Goal: Information Seeking & Learning: Learn about a topic

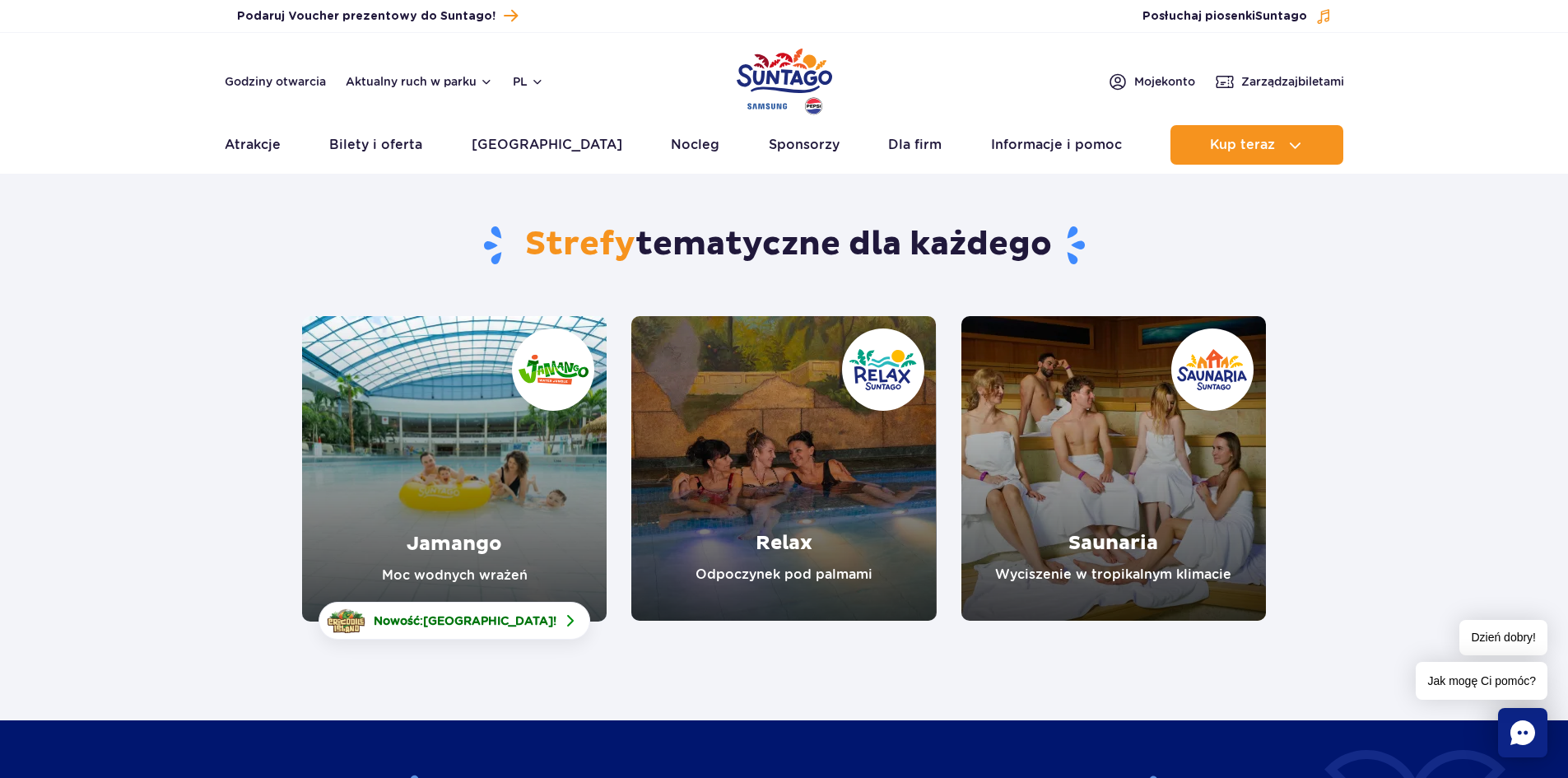
click at [521, 410] on link "Jamango" at bounding box center [454, 468] width 304 height 305
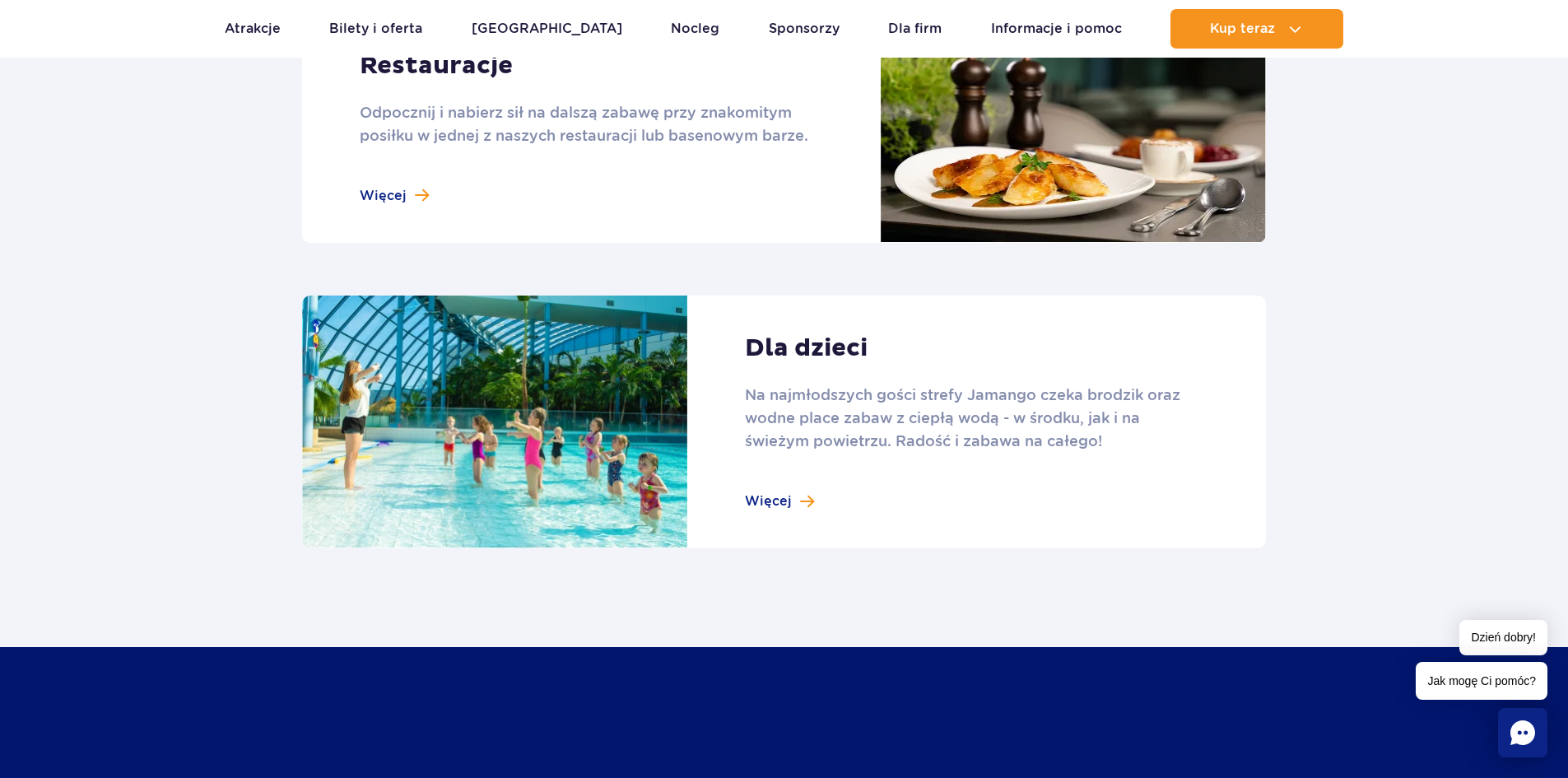
scroll to position [2140, 0]
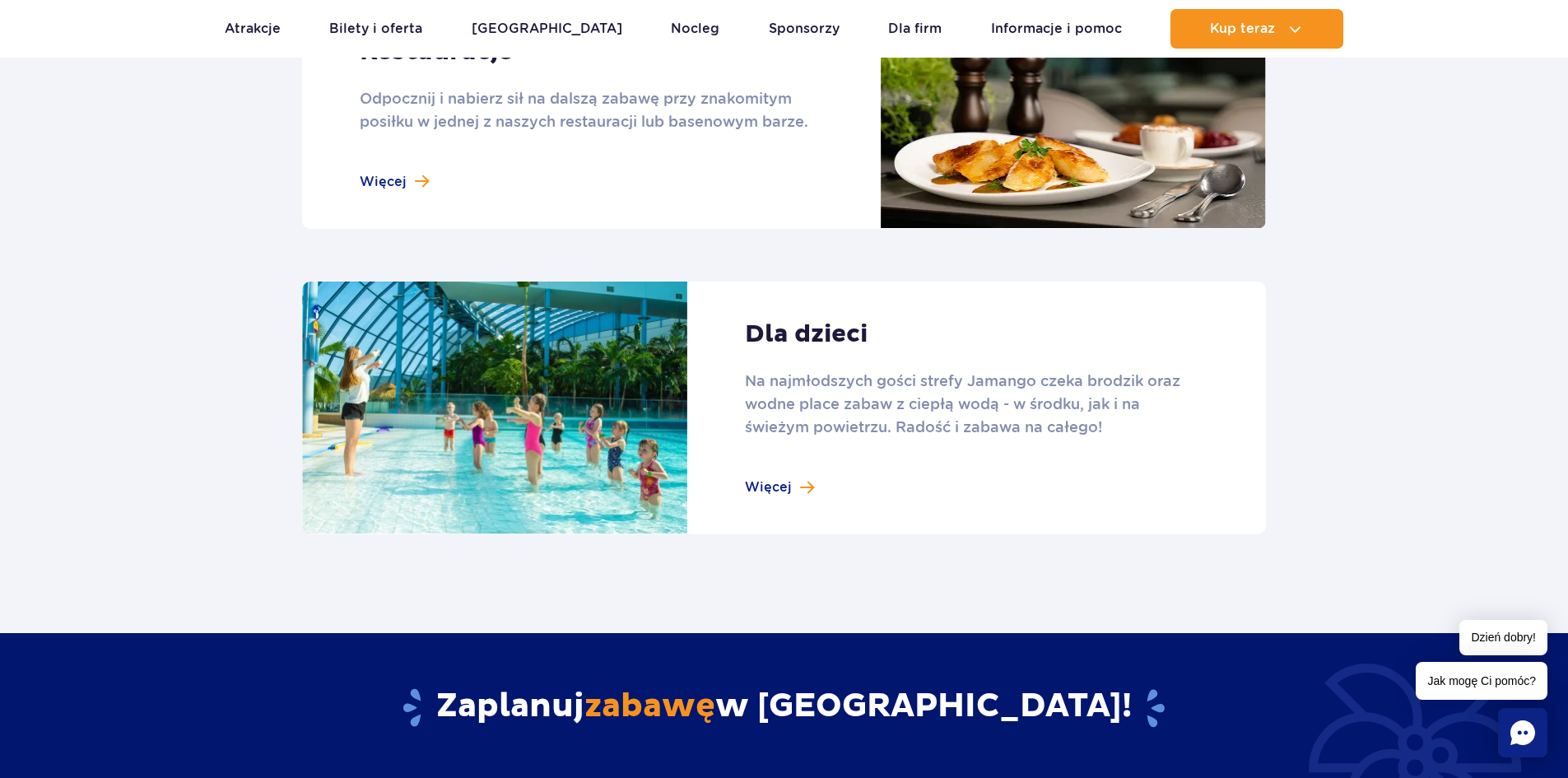
click at [791, 488] on link at bounding box center [784, 408] width 964 height 254
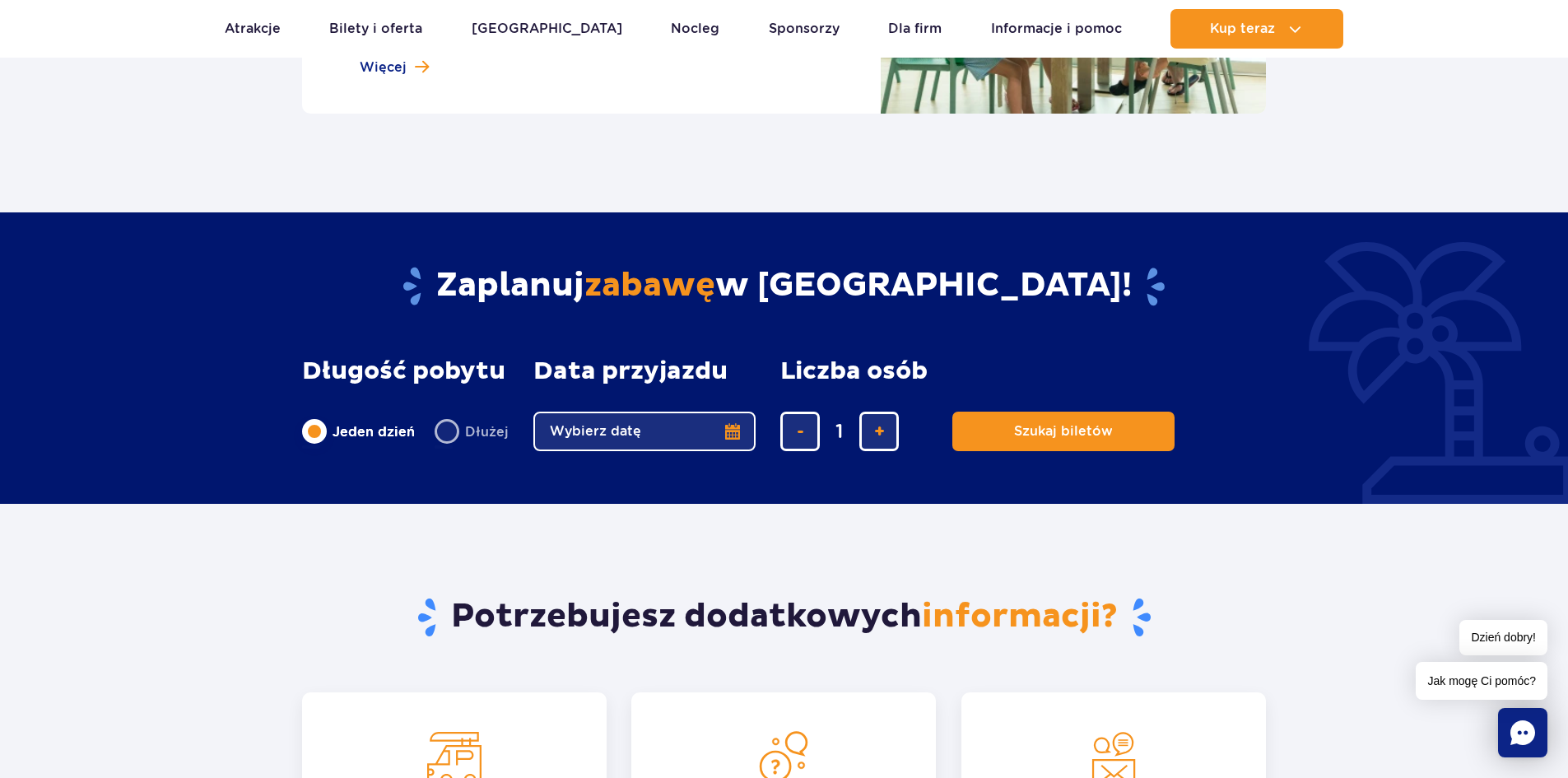
scroll to position [2222, 0]
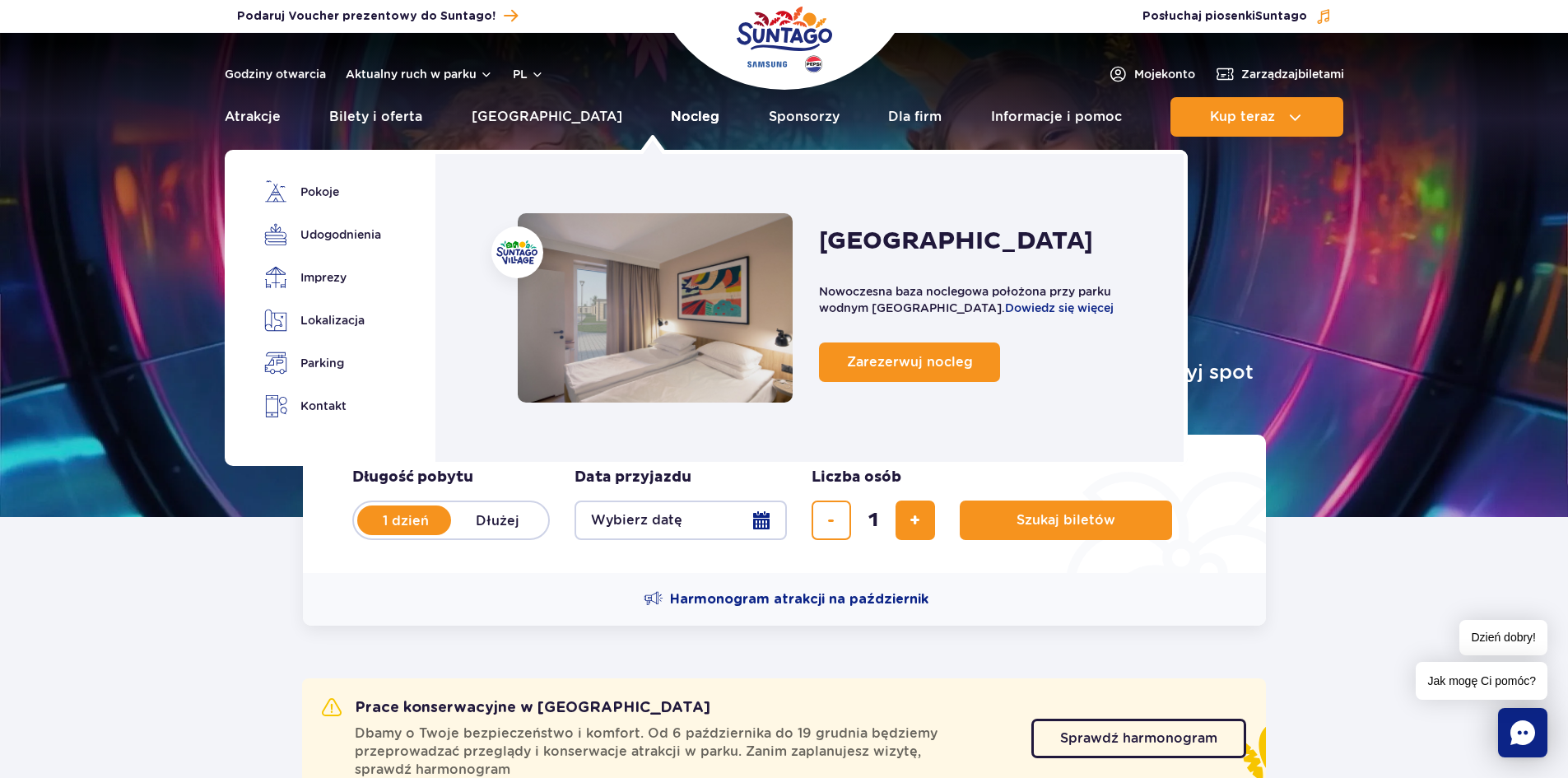
click at [671, 112] on link "Nocleg" at bounding box center [695, 117] width 49 height 40
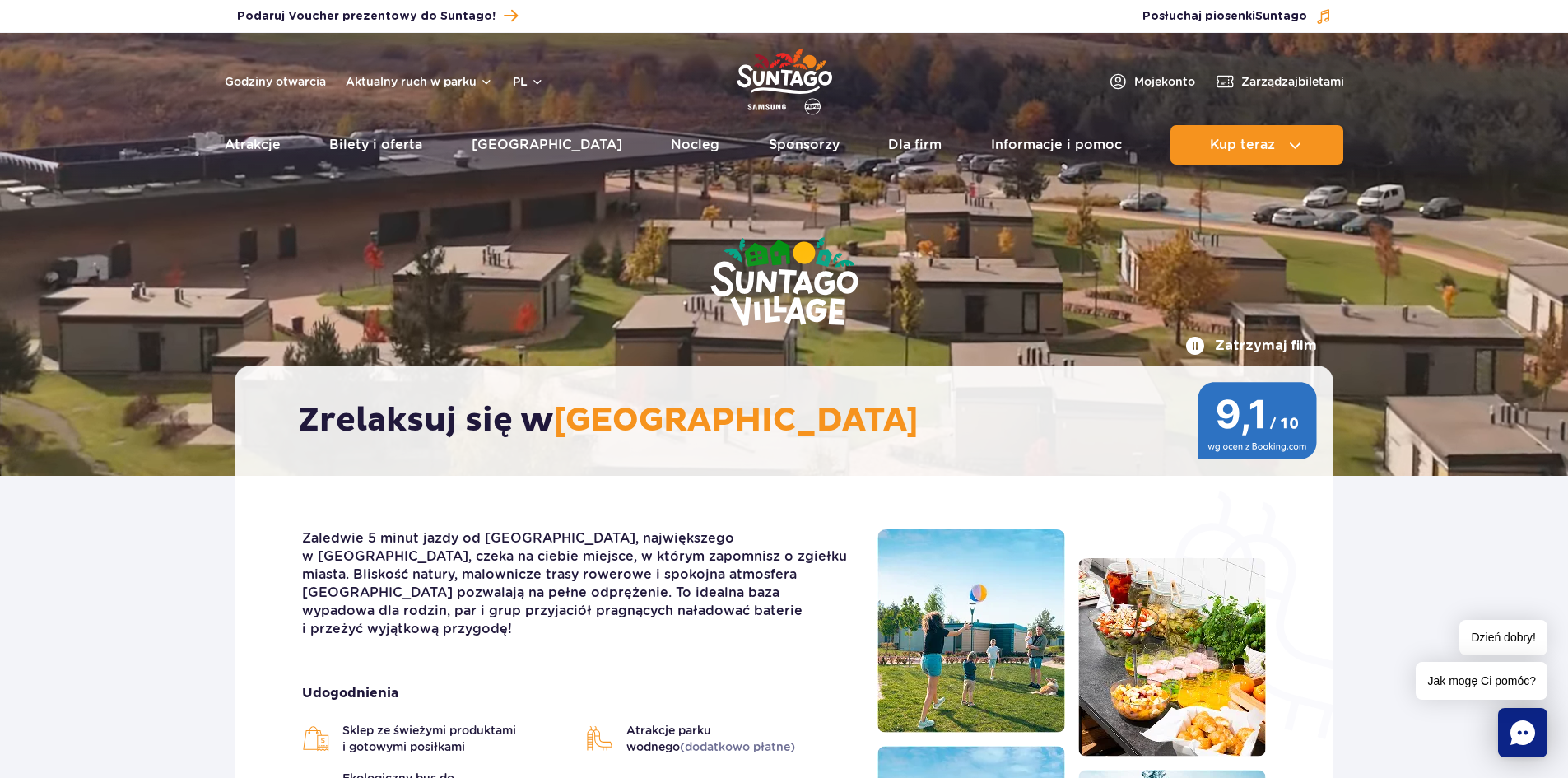
click at [223, 141] on header "Godziny otwarcia Aktualny ruch w parku pl PL EN UA Moje konto Zarządzaj biletam…" at bounding box center [784, 103] width 1568 height 141
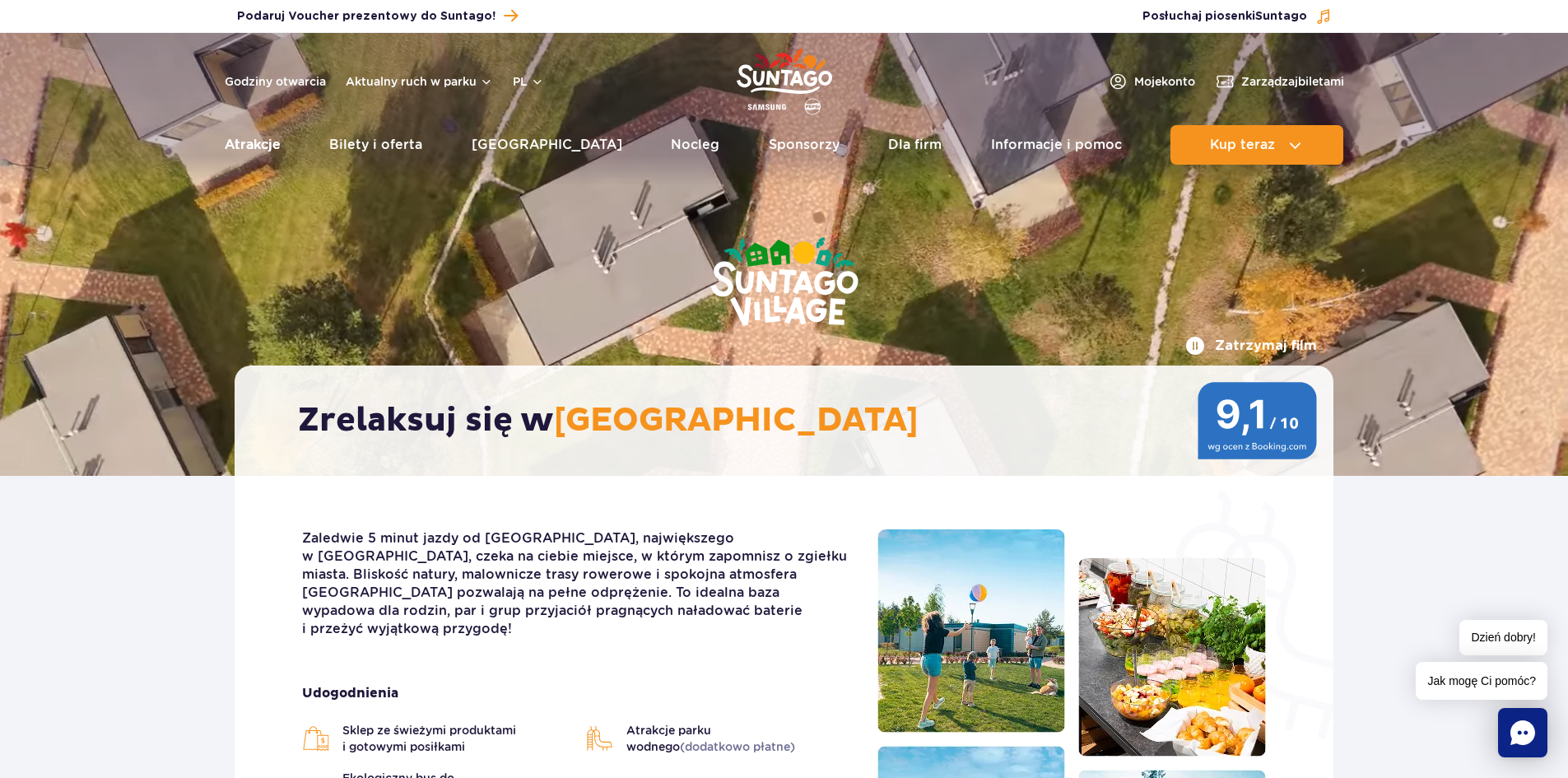
click at [242, 141] on link "Atrakcje" at bounding box center [253, 145] width 56 height 40
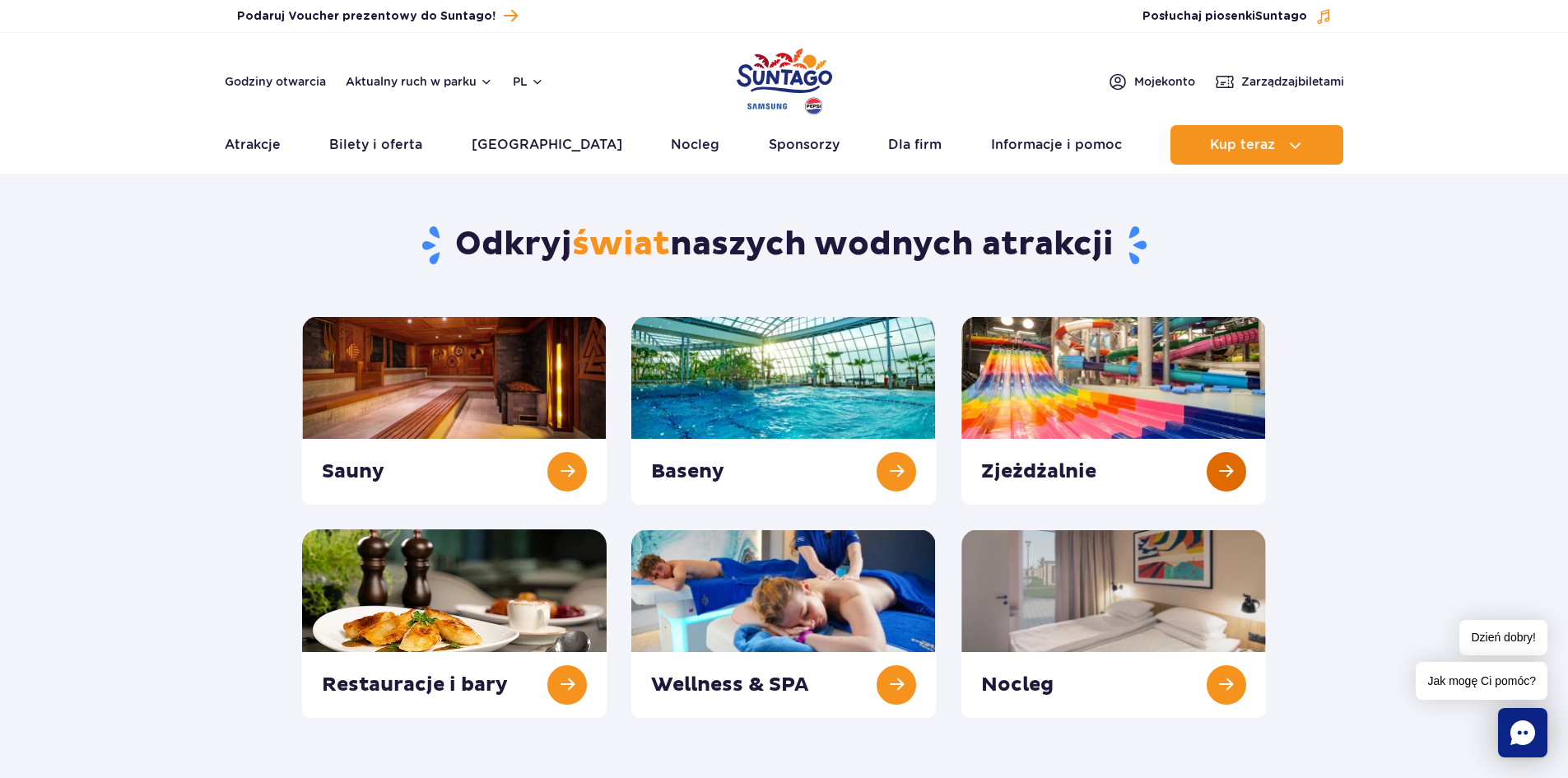
click at [1106, 351] on link at bounding box center [1114, 410] width 304 height 189
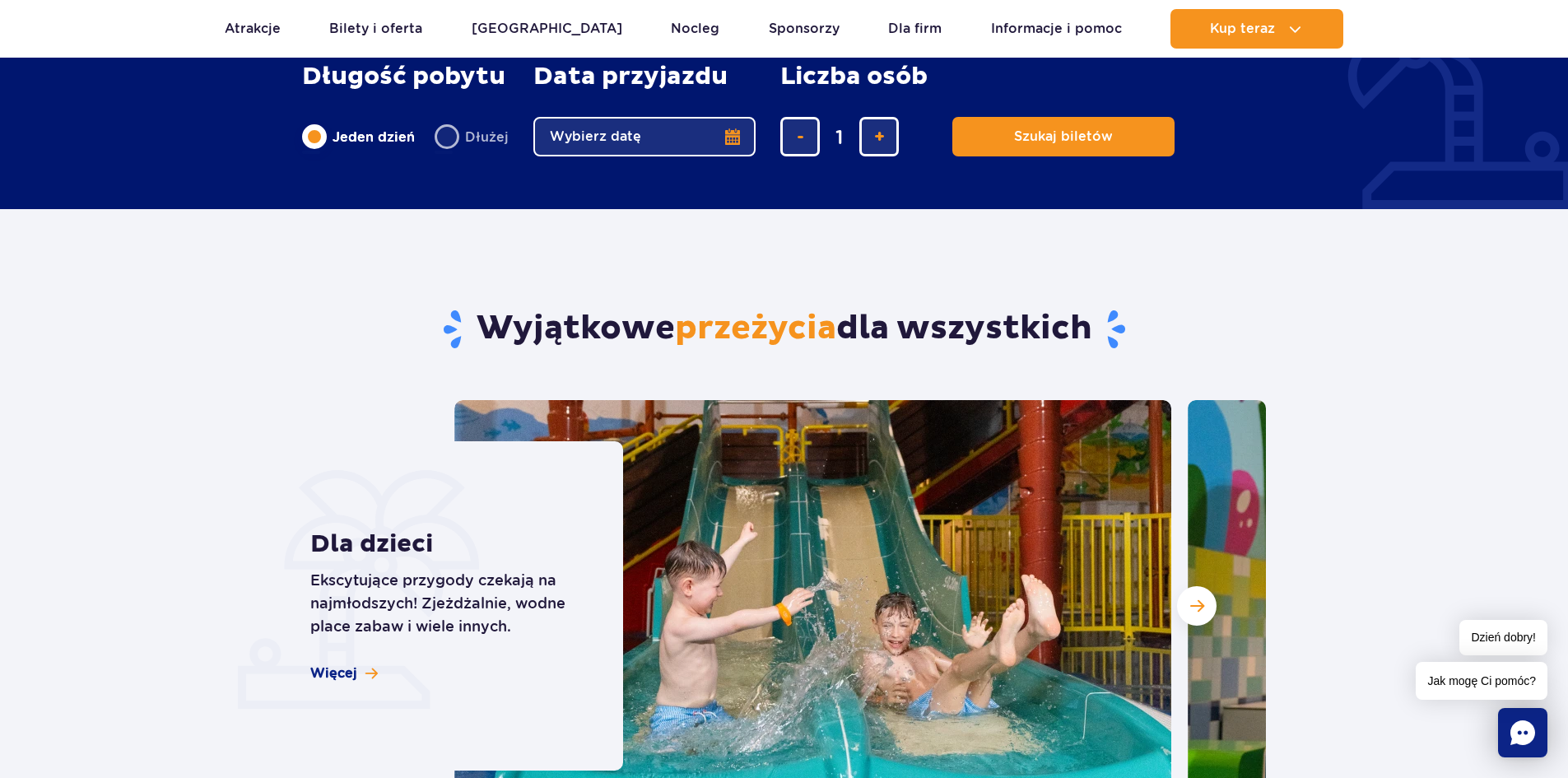
scroll to position [905, 0]
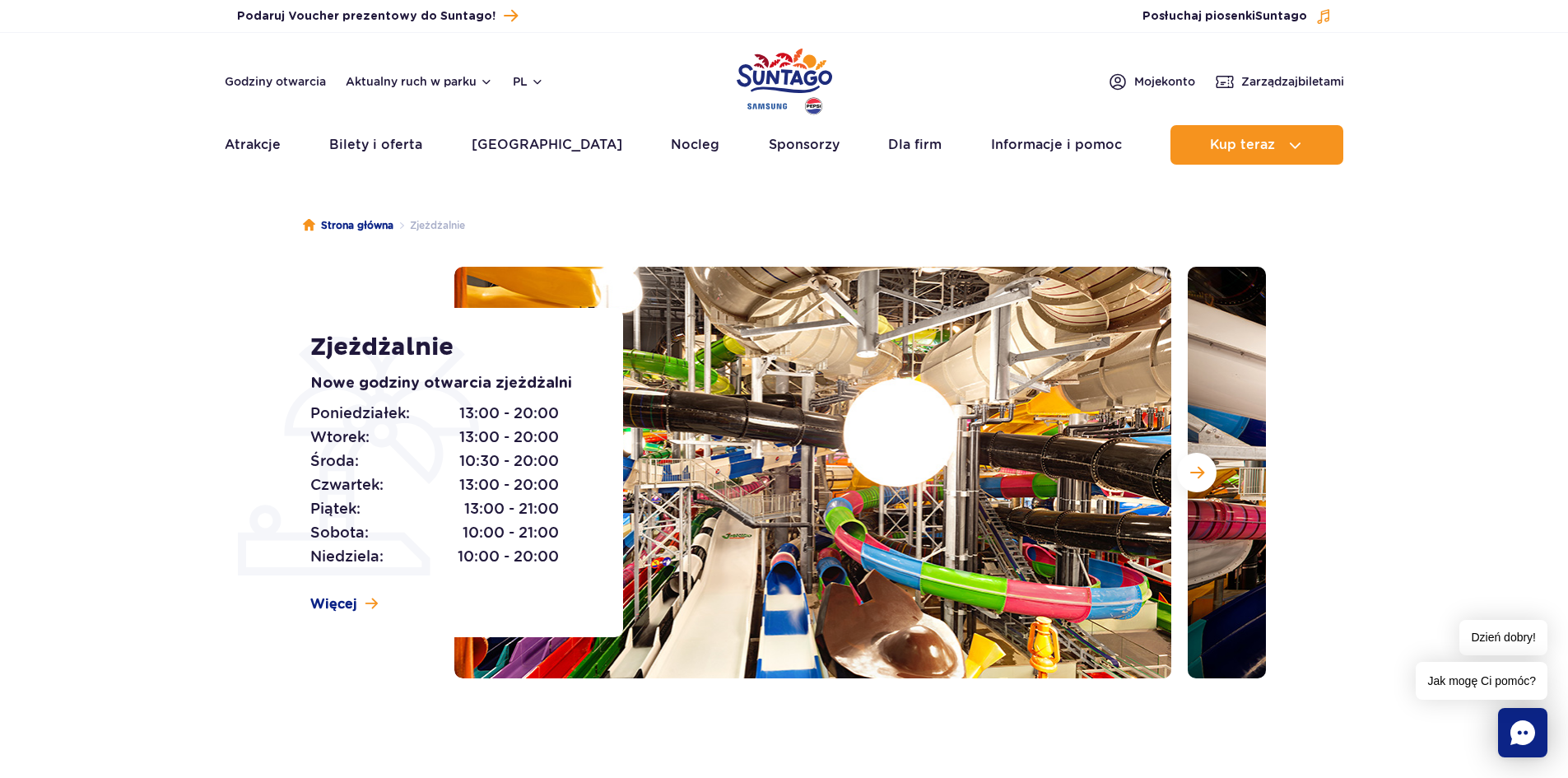
click at [824, 372] on img at bounding box center [812, 473] width 717 height 412
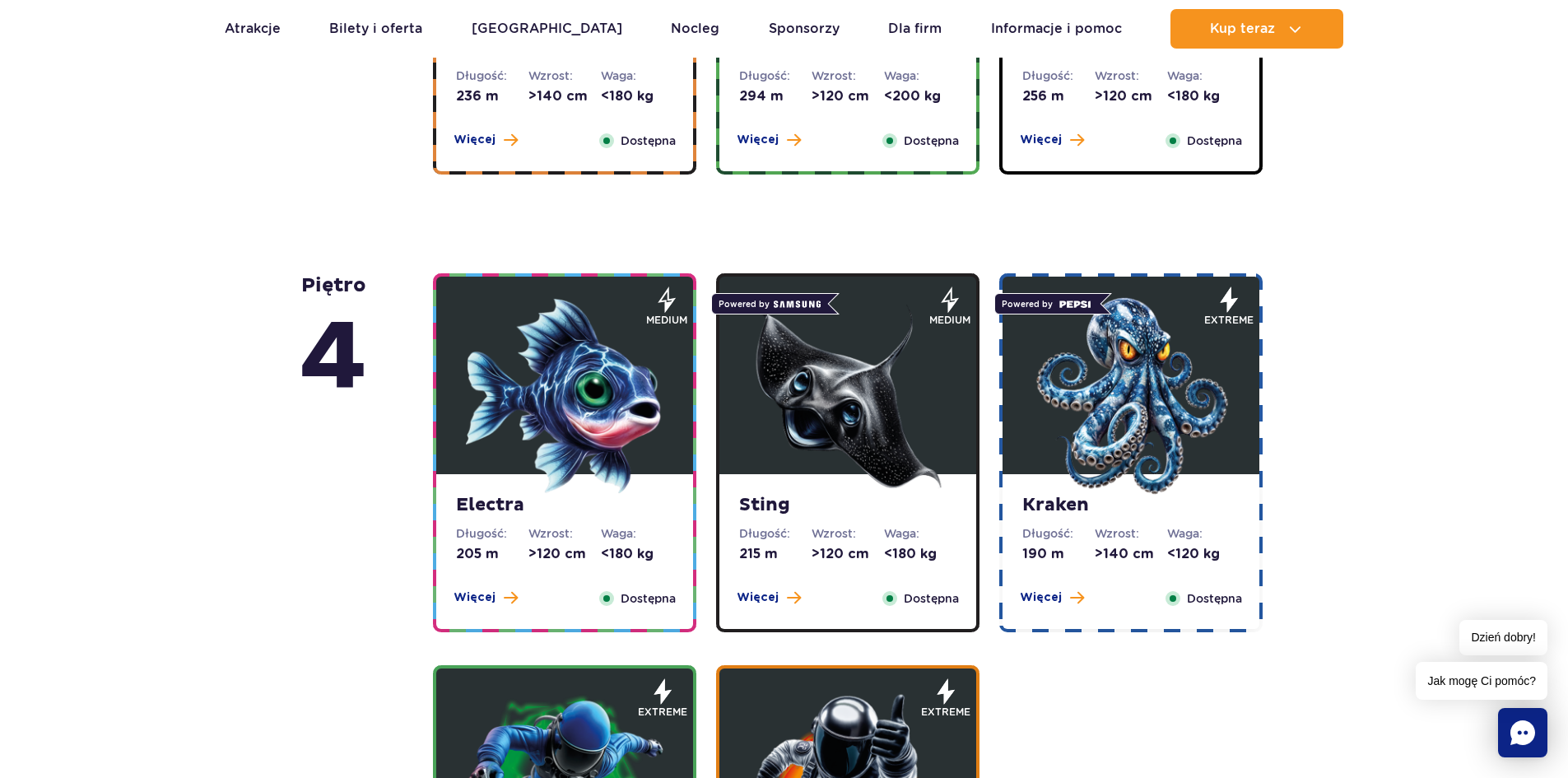
scroll to position [1153, 0]
